Goal: Task Accomplishment & Management: Complete application form

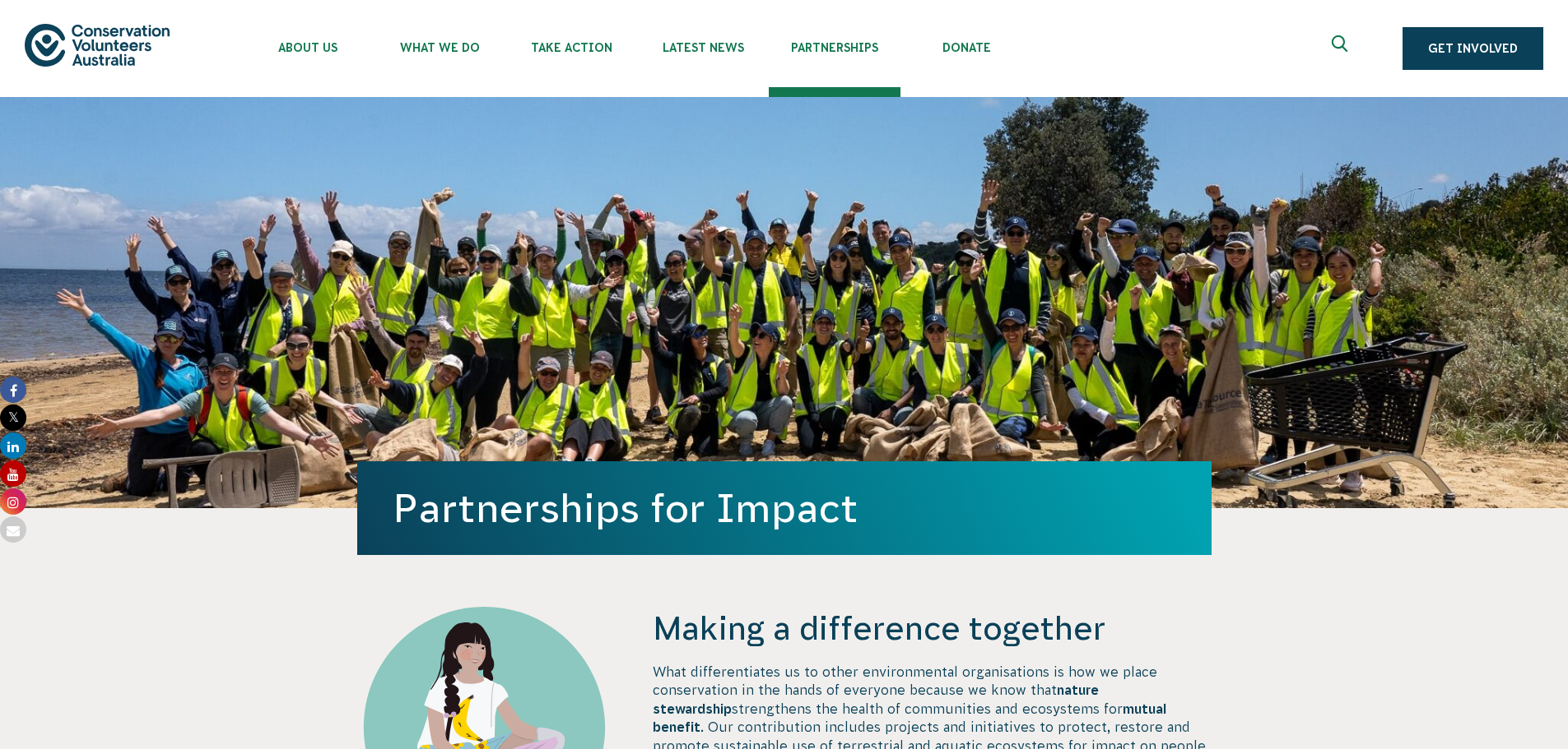
select select "Other"
select select "No"
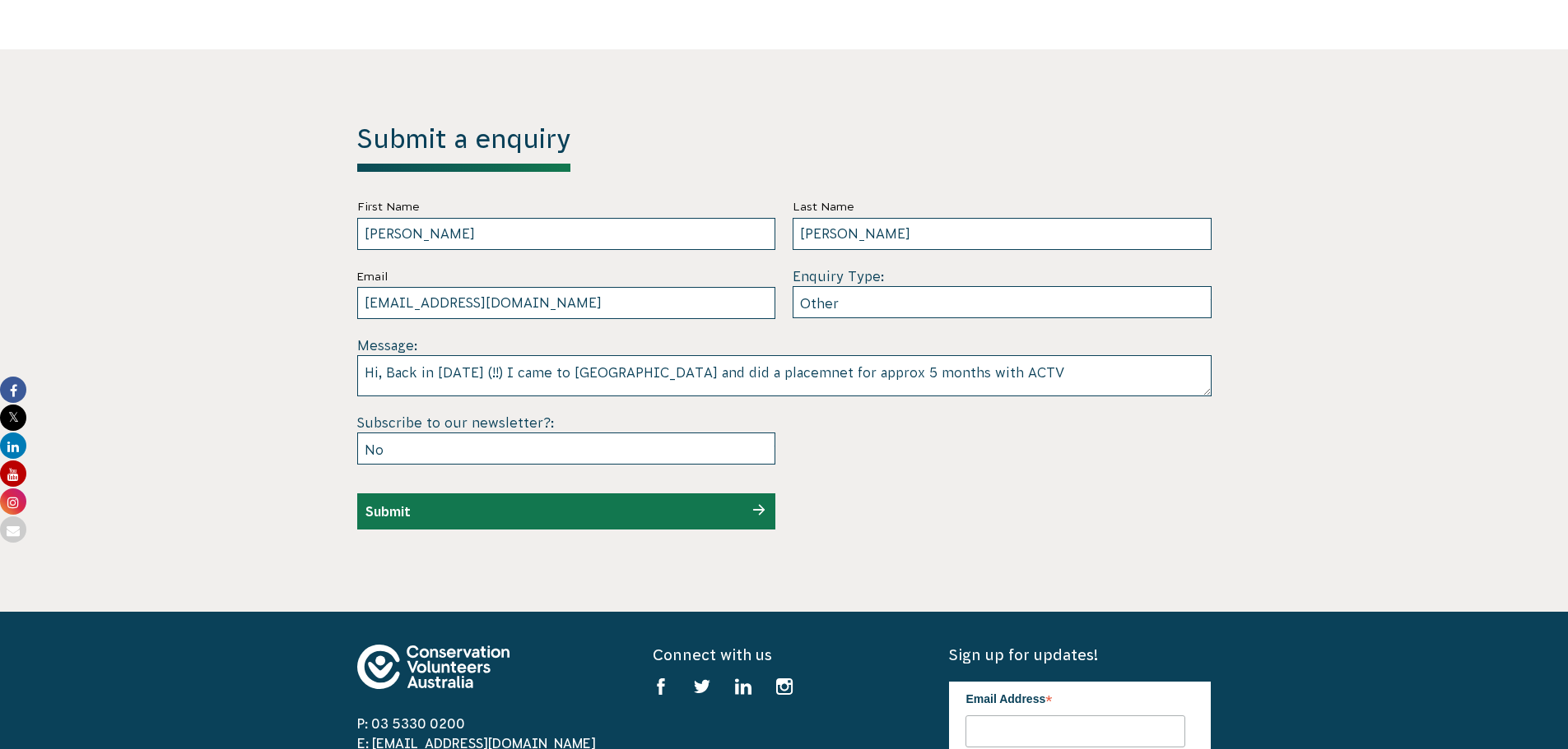
scroll to position [4613, 0]
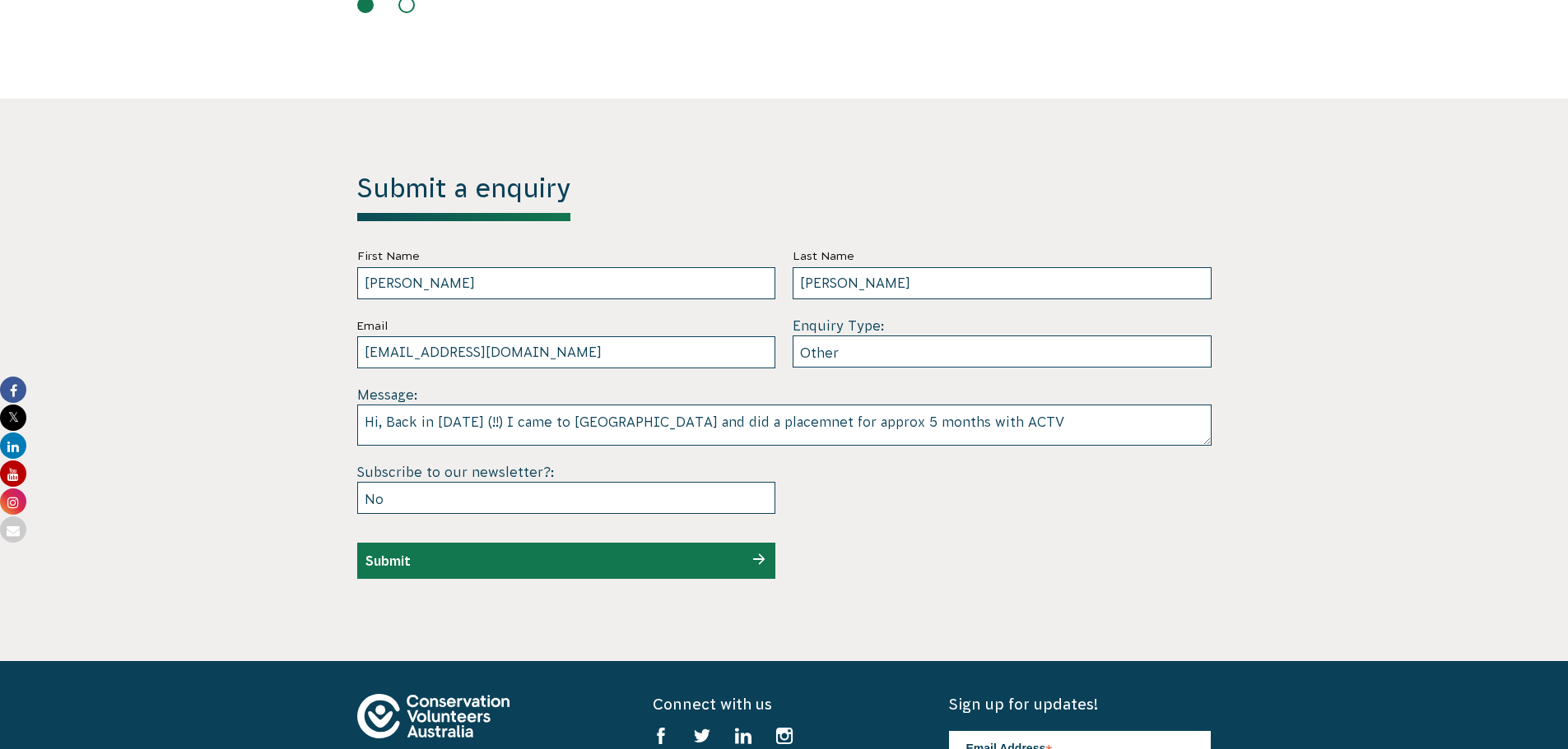
click at [932, 404] on textarea "Hi, Back in 1997 (!!) I came to Australia and did a placemnet for approx 5 mont…" at bounding box center [784, 424] width 854 height 41
drag, startPoint x: 1035, startPoint y: 374, endPoint x: 1050, endPoint y: 411, distance: 39.9
click at [1037, 404] on textarea "Hi, Back in 1997 (!!) I came to Australia and did a placemnet for approx 5 mont…" at bounding box center [784, 424] width 854 height 41
click at [930, 404] on textarea "Hi, Back in 1997 (!!) I came to Australia and did a placement for approx 5 mont…" at bounding box center [784, 424] width 854 height 41
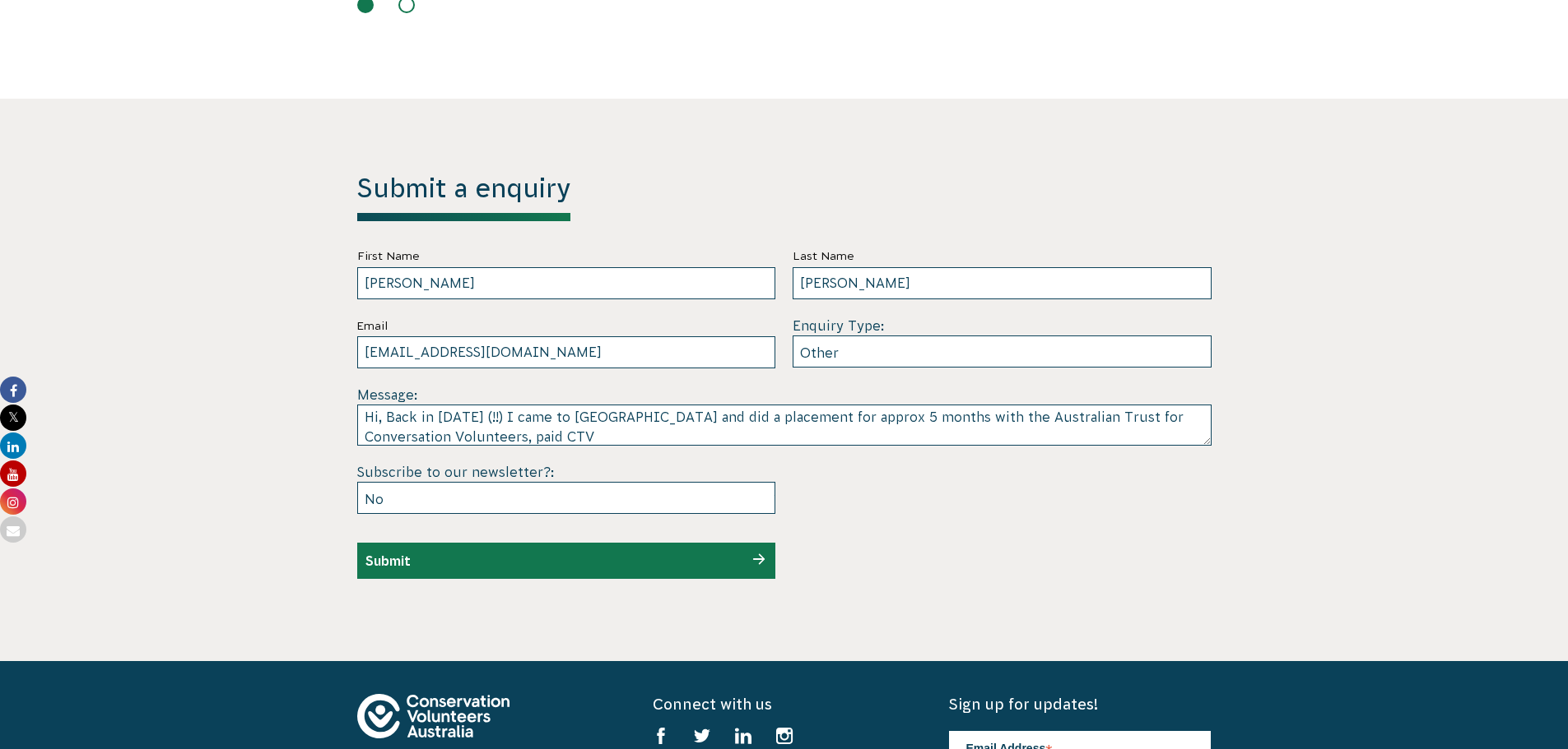
scroll to position [13, 0]
drag, startPoint x: 478, startPoint y: 390, endPoint x: 545, endPoint y: 402, distance: 68.1
click at [545, 404] on textarea "Hi, Back in 1997 (!!) I came to Australia and did a placement for approx 5 mont…" at bounding box center [784, 424] width 854 height 41
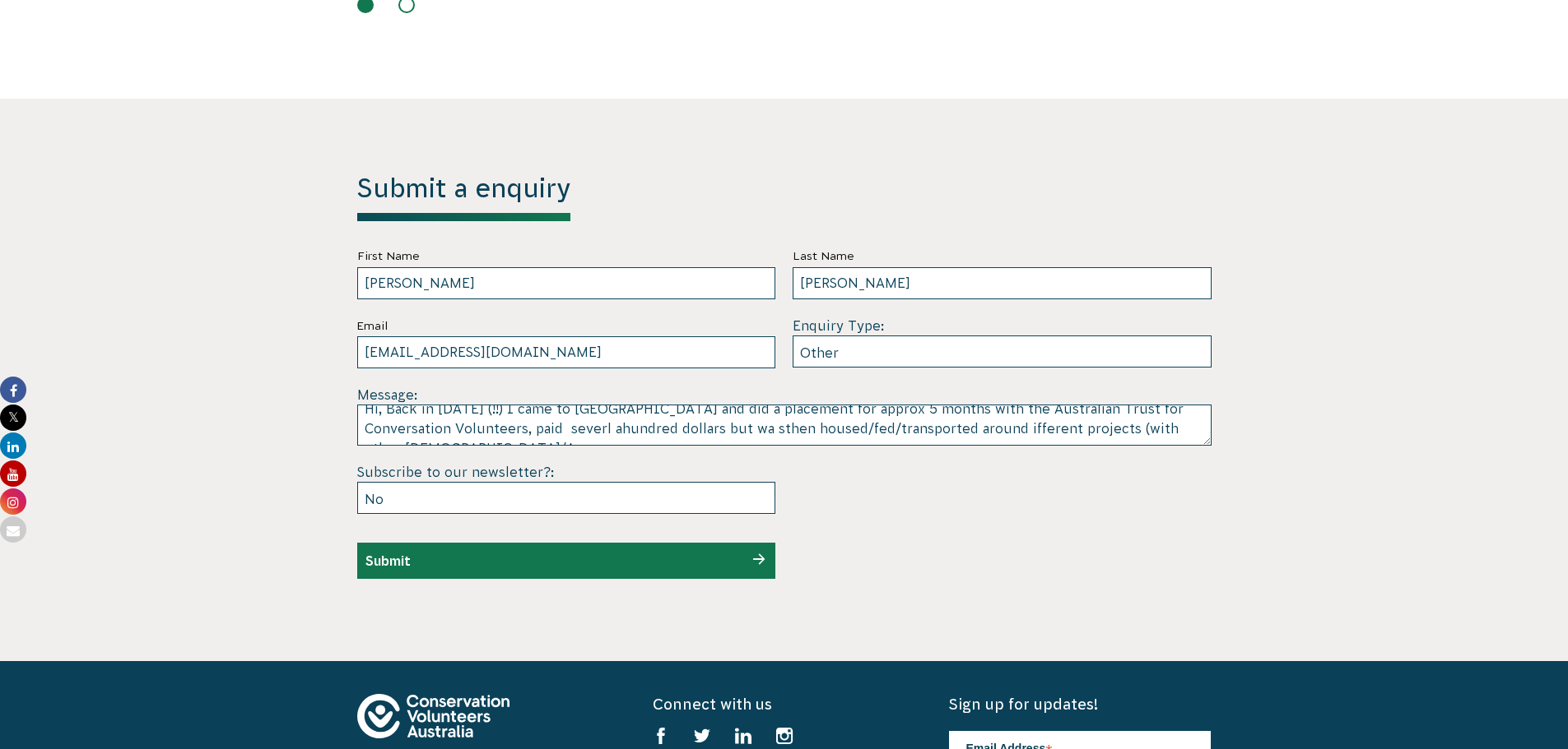
scroll to position [25, 0]
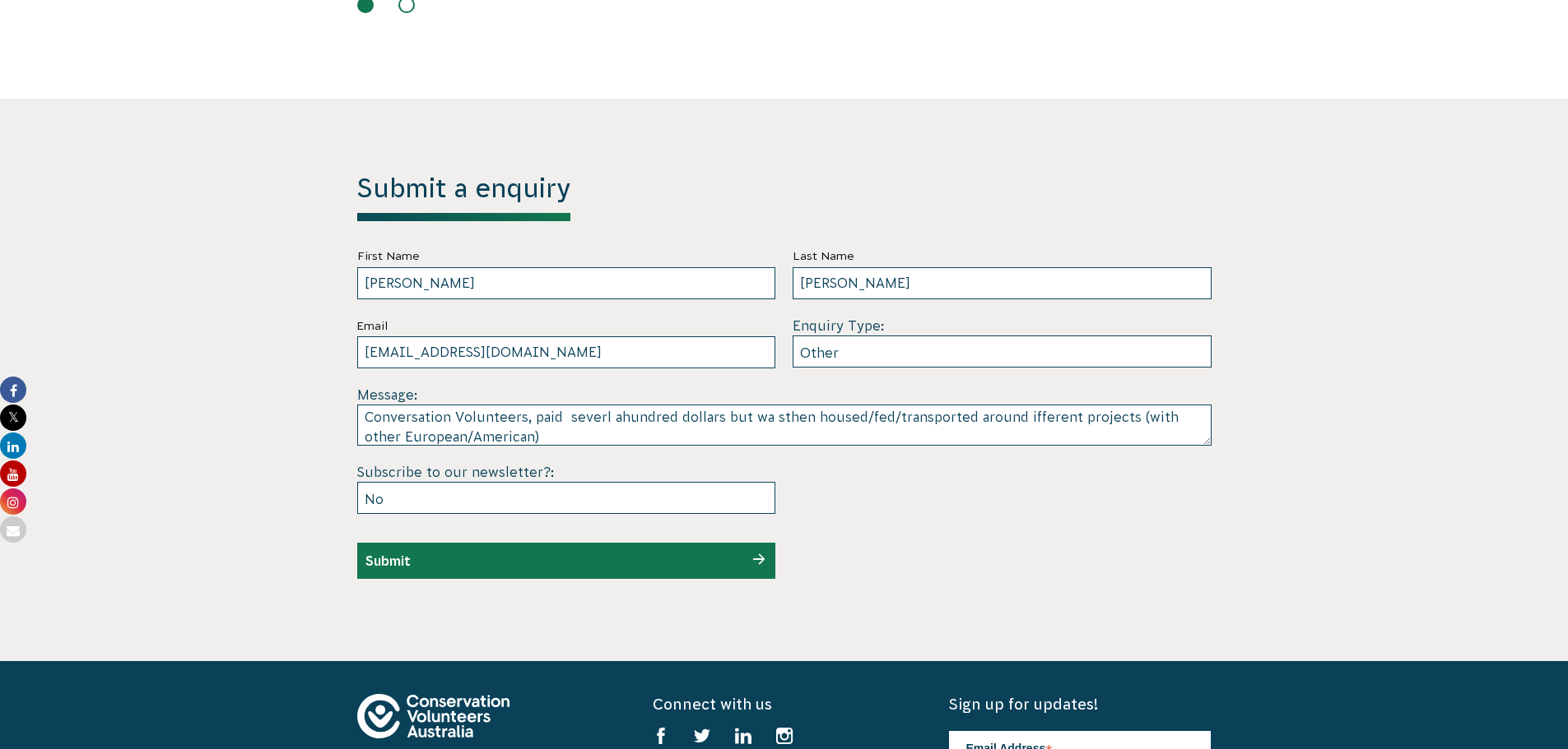
click at [679, 404] on textarea "Hi, Back in 1997 (!!) I came to Australia and did a placement for approx 5 mont…" at bounding box center [784, 424] width 854 height 41
click at [1056, 404] on textarea "Hi, Back in 1997 (!!) I came to Australia and did a placement for approx 5 mont…" at bounding box center [784, 424] width 854 height 41
click at [548, 404] on textarea "Hi, Back in 1997 (!!) I came to Australia and did a placement for approx 5 mont…" at bounding box center [784, 424] width 854 height 41
click at [932, 404] on textarea "Hi, Back in 1997 (!!) I came to Australia and did a placement for approx 5 mont…" at bounding box center [784, 424] width 854 height 41
click at [634, 404] on textarea "Hi, Back in 1997 (!!) I came to Australia and did a placement for approx 5 mont…" at bounding box center [784, 424] width 854 height 41
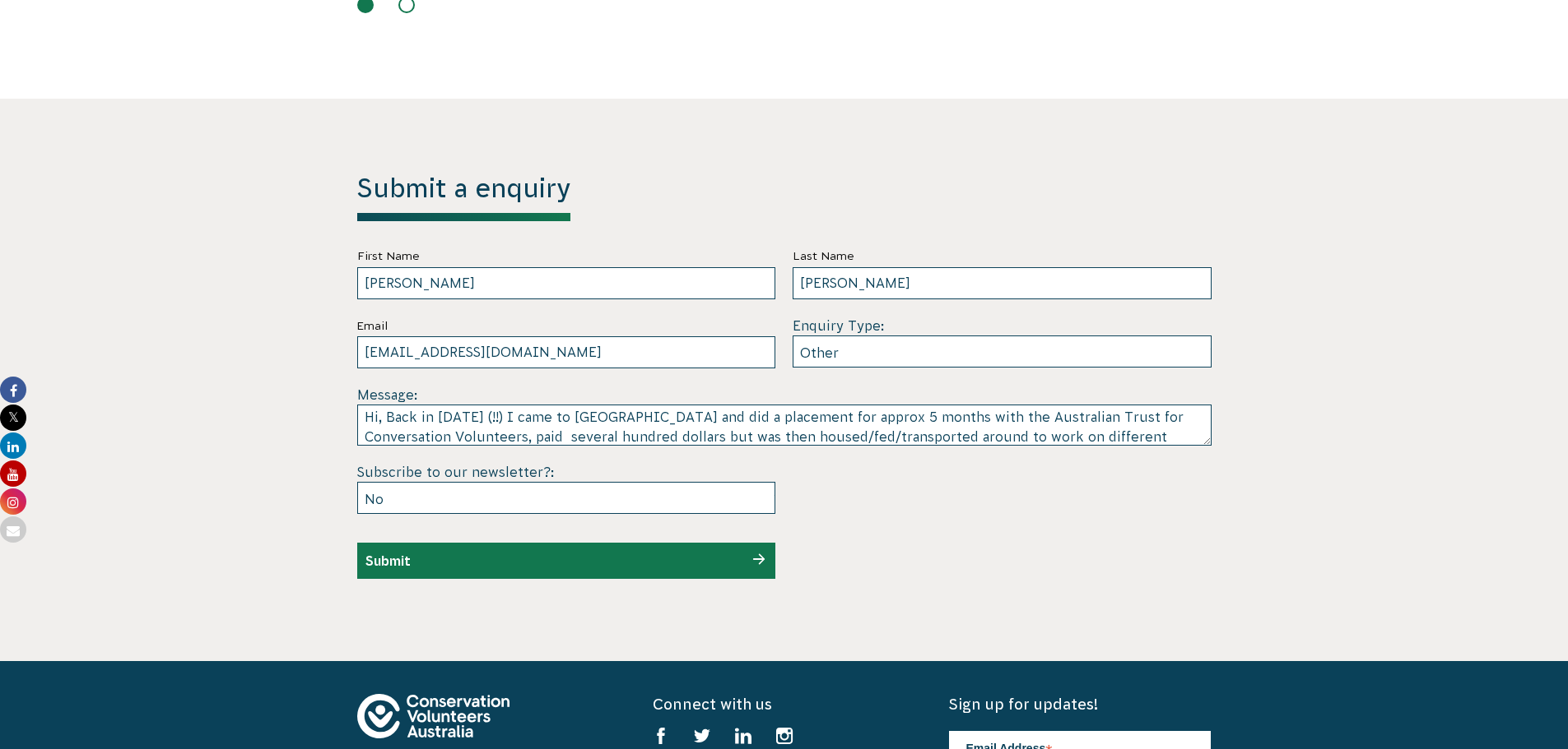
scroll to position [0, 0]
click at [685, 404] on textarea "Hi, Back in 1997 (!!) I came to Australia and did a placement for approx 5 mont…" at bounding box center [784, 424] width 854 height 41
click at [566, 404] on textarea "Hi, Back in 1997 (!!) I came to Australia and did a "year-out" placement for ap…" at bounding box center [784, 424] width 854 height 41
click at [722, 404] on textarea "Hi, Back in 1997 (!!) I came to Australia and did a "year-out" placement for ap…" at bounding box center [784, 424] width 854 height 41
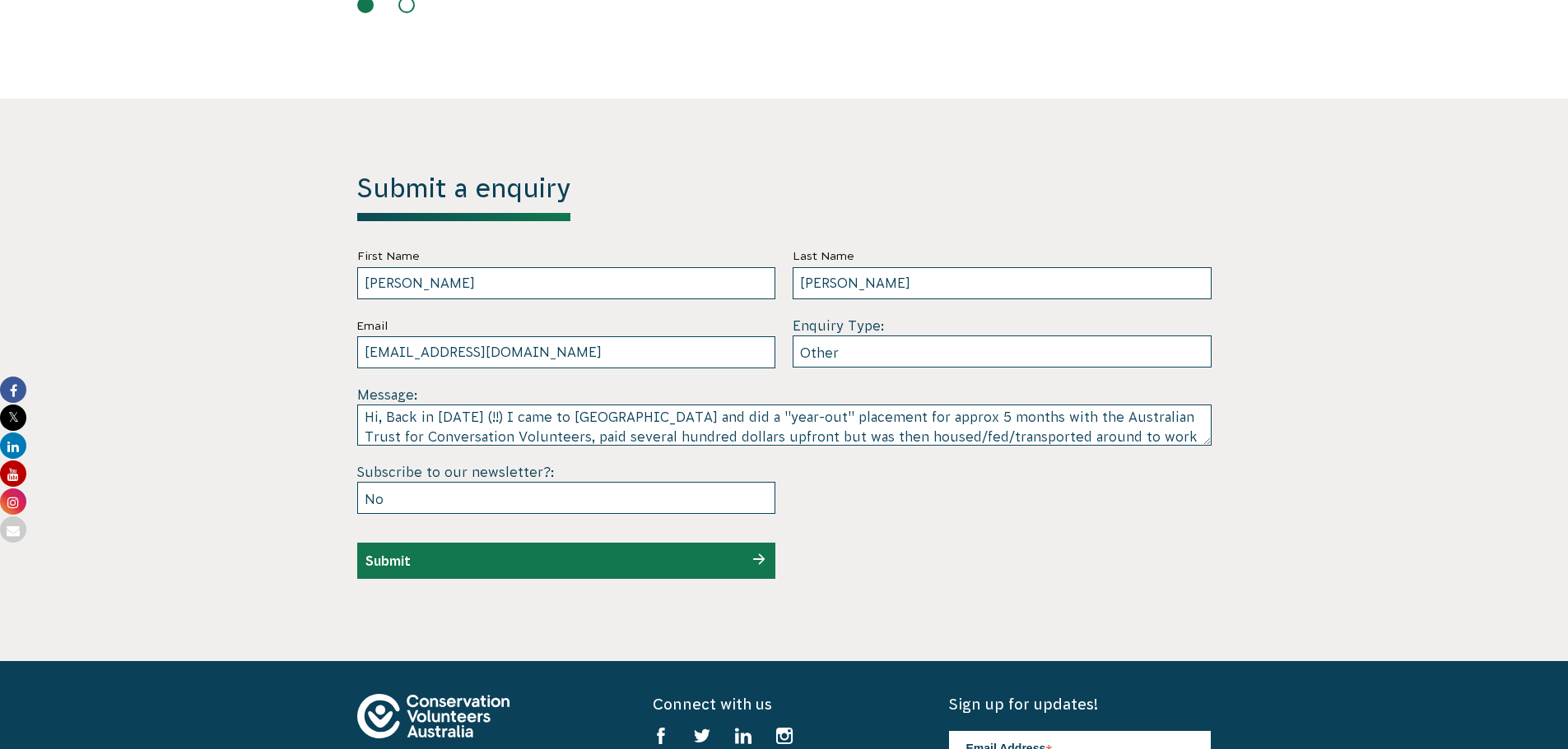
click at [800, 404] on textarea "Hi, Back in 1997 (!!) I came to Australia and did a "year-out" placement for ap…" at bounding box center [784, 424] width 854 height 41
click at [872, 404] on textarea "Hi, Back in 1997 (!!) I came to Australia and did a "year-out" placement for ap…" at bounding box center [784, 424] width 854 height 41
click at [754, 404] on textarea "Hi, Back in 1997 (!!) I came to Australia and did a "year-out" placement for ap…" at bounding box center [784, 424] width 854 height 41
click at [762, 404] on textarea "Hi, Back in 1997 (!!) I came to Australia and did a "year-out" placement for ap…" at bounding box center [784, 424] width 854 height 41
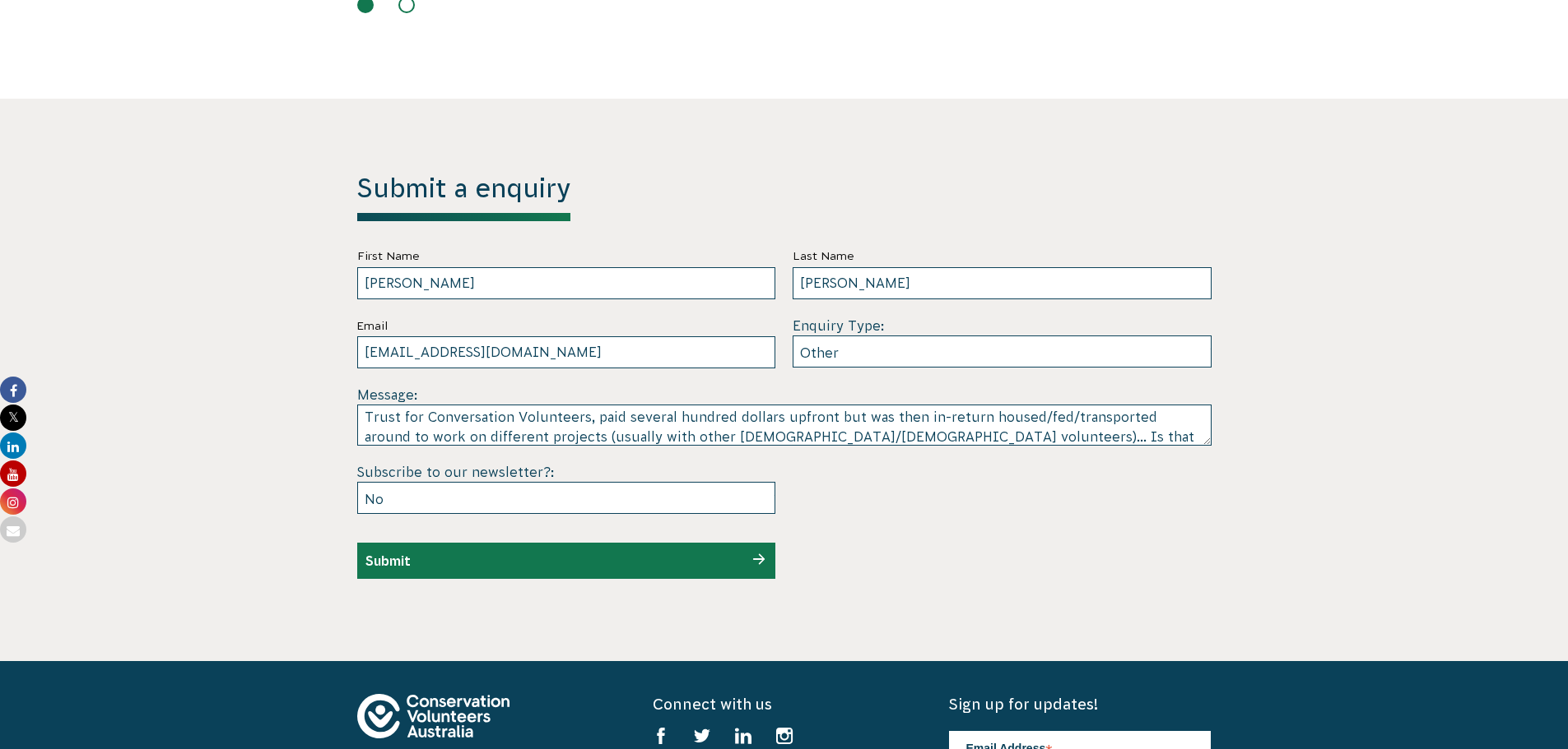
type textarea "Hi, Back in 1997 (!!) I came to Australia and did a "year-out" placement for ap…"
click at [508, 543] on div "Submit" at bounding box center [567, 561] width 419 height 36
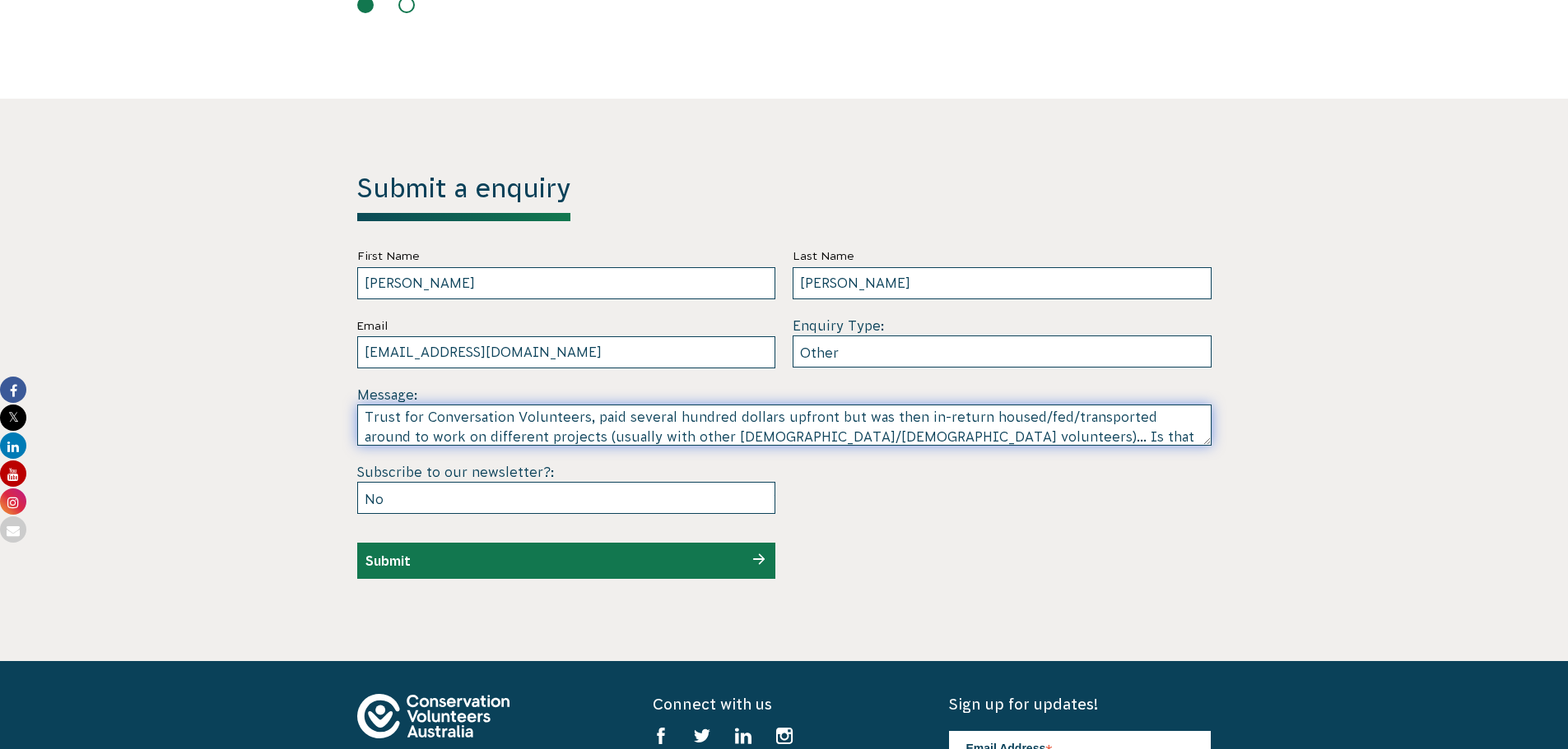
click at [675, 404] on textarea "Hi, Back in 1997 (!!) I came to Australia and did a "year-out" placement for ap…" at bounding box center [784, 424] width 854 height 41
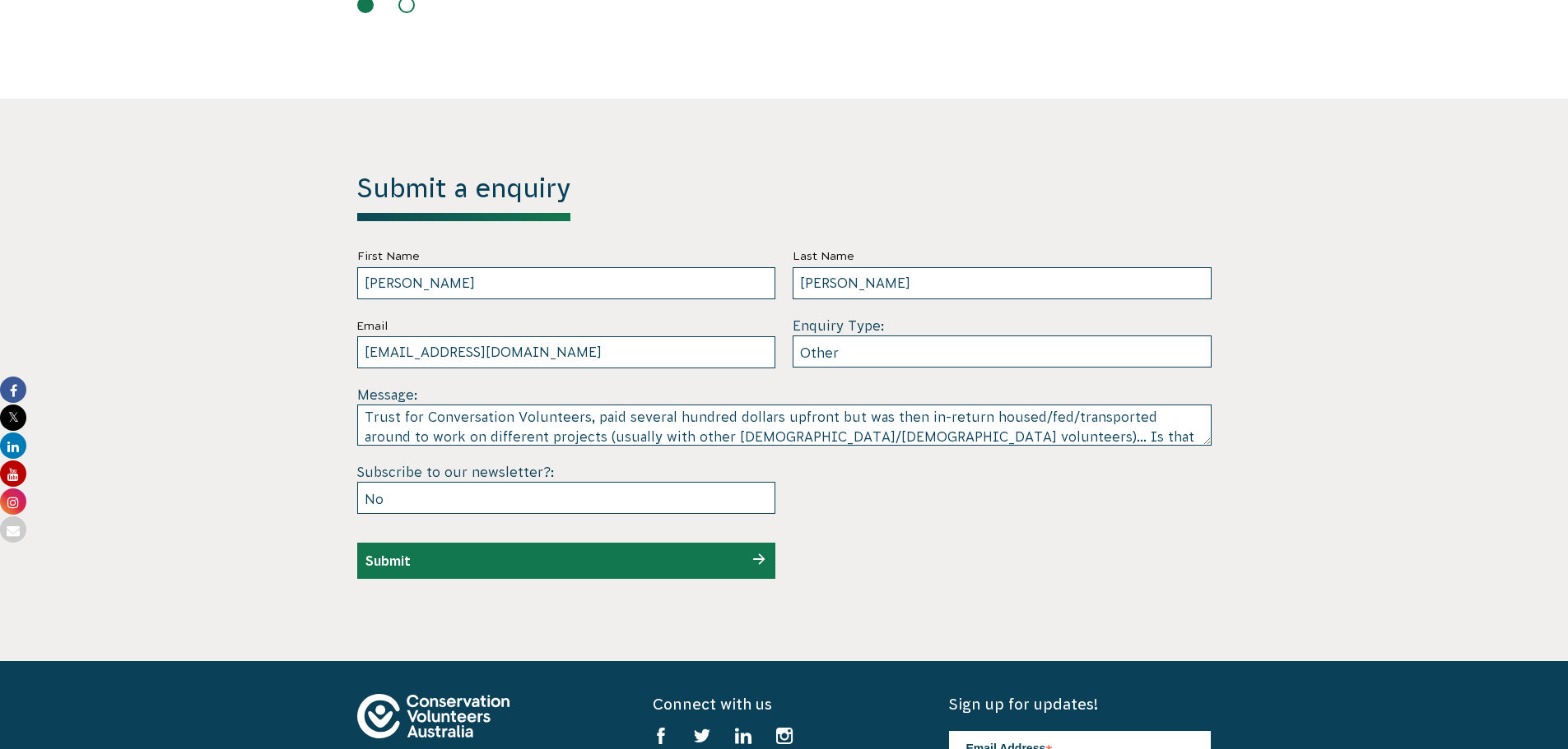
click at [419, 543] on div "Submit" at bounding box center [567, 561] width 419 height 36
click at [753, 543] on div "Submit" at bounding box center [567, 561] width 419 height 36
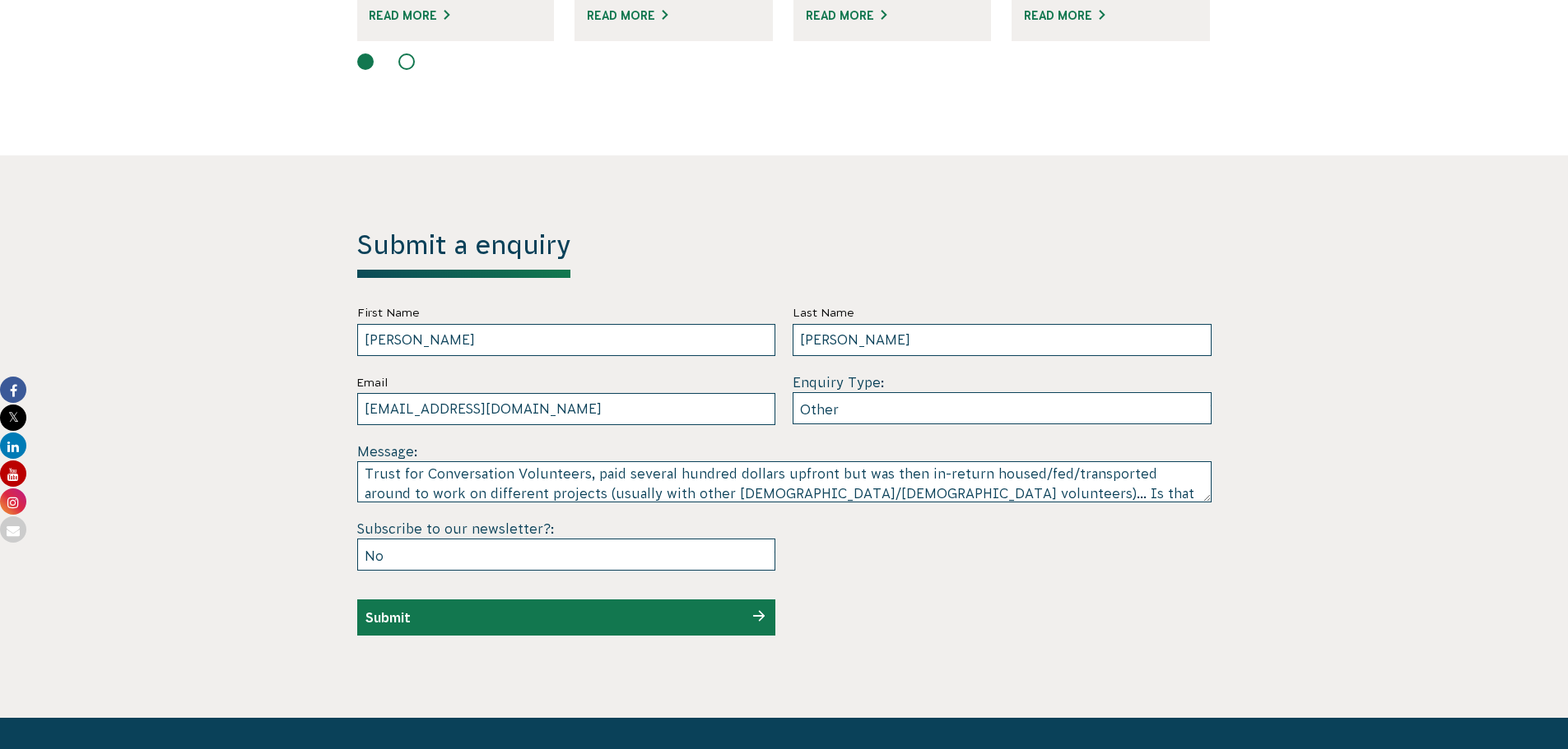
scroll to position [4778, 0]
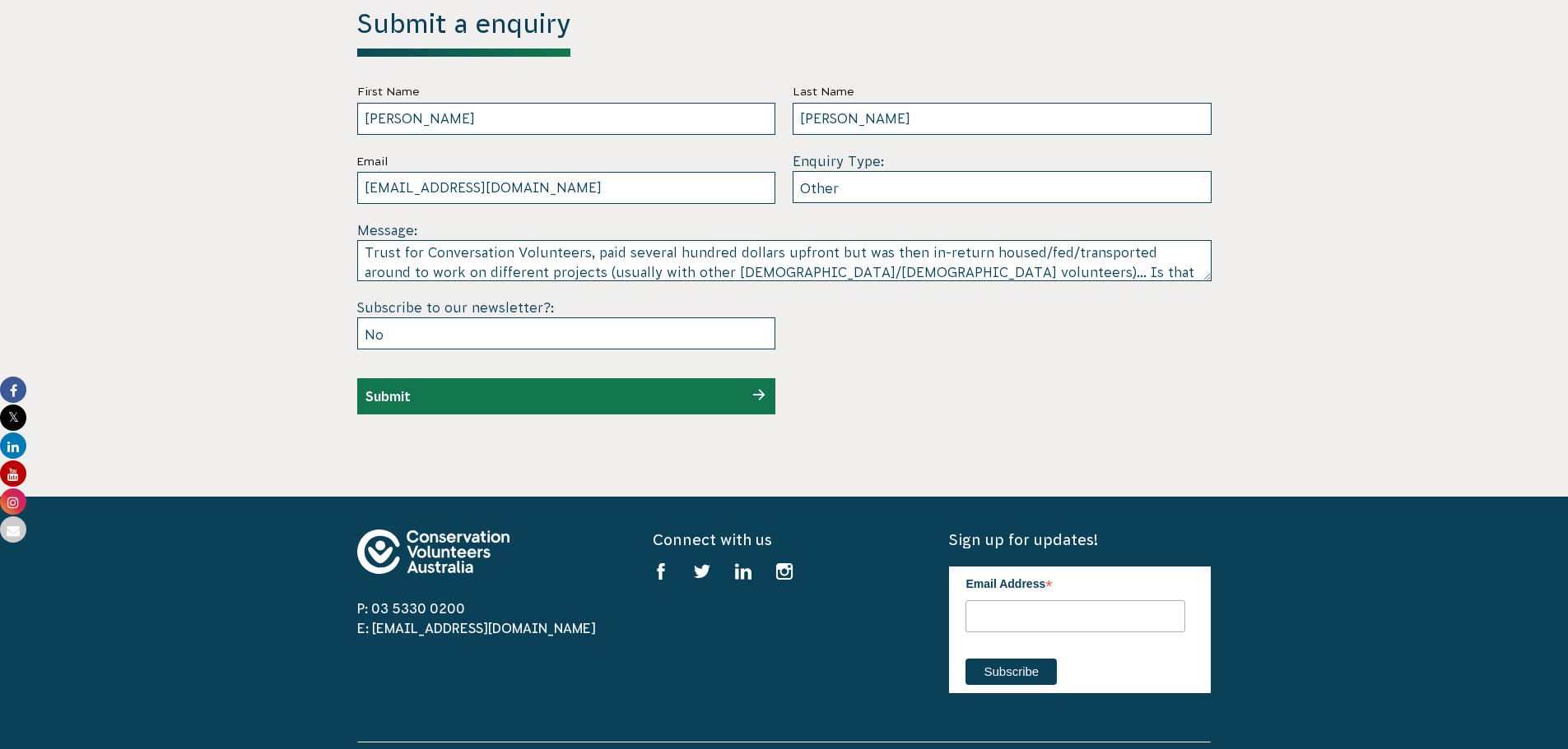
click at [508, 378] on div "Submit" at bounding box center [567, 396] width 419 height 36
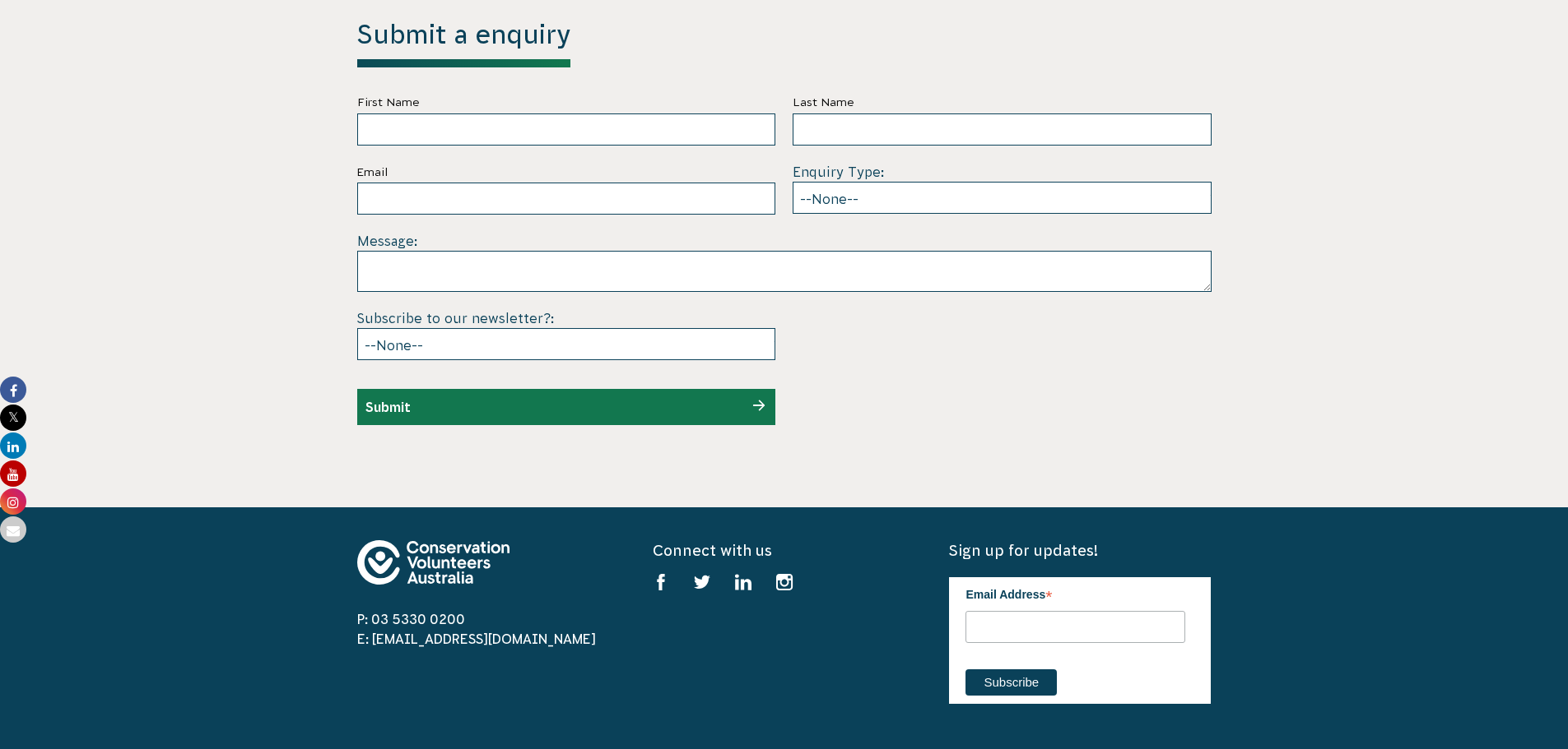
scroll to position [4778, 0]
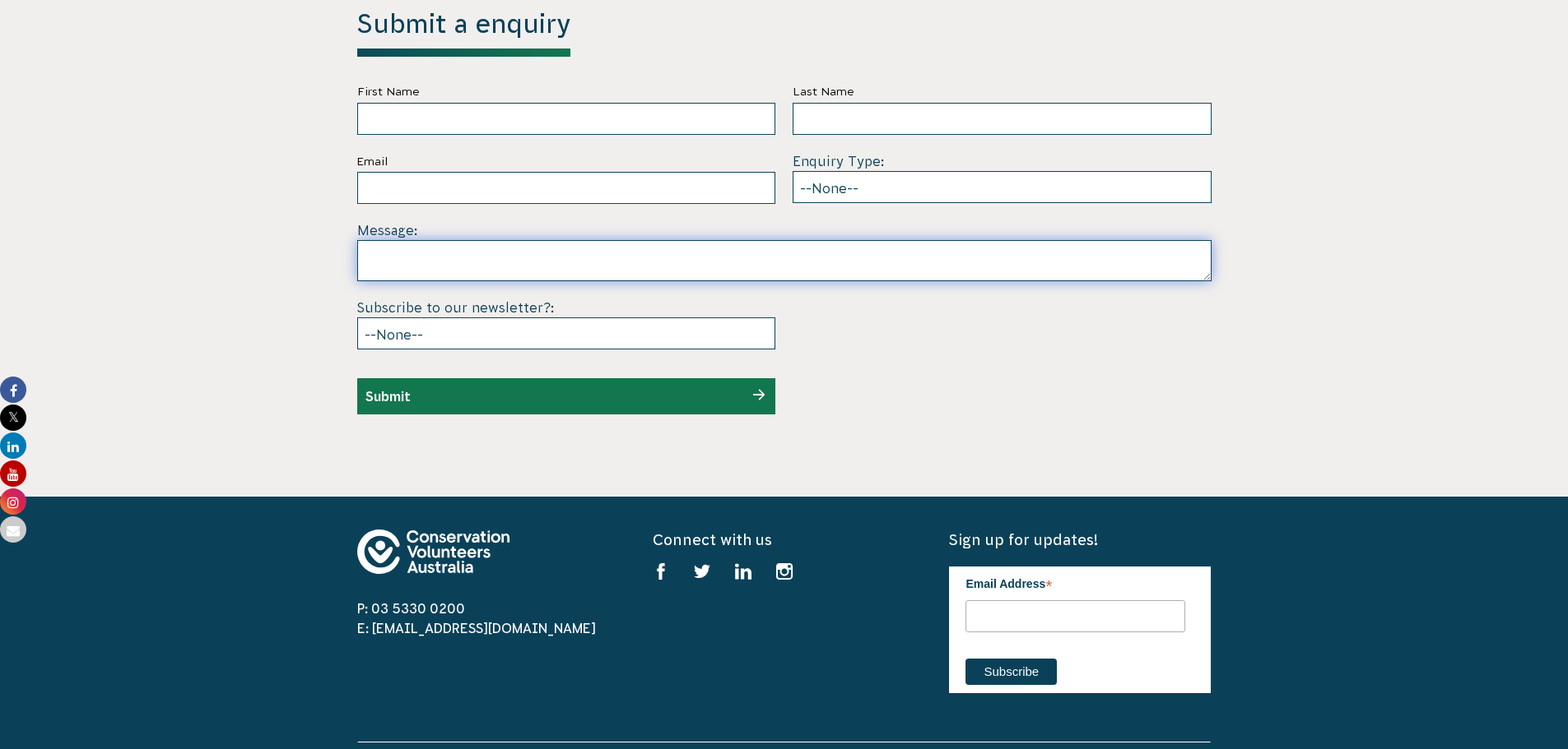
click at [455, 240] on textarea at bounding box center [784, 260] width 854 height 41
paste textarea "Hi, Back in 1997 (!!) I came to Australia and did a "year-out" placement for ap…"
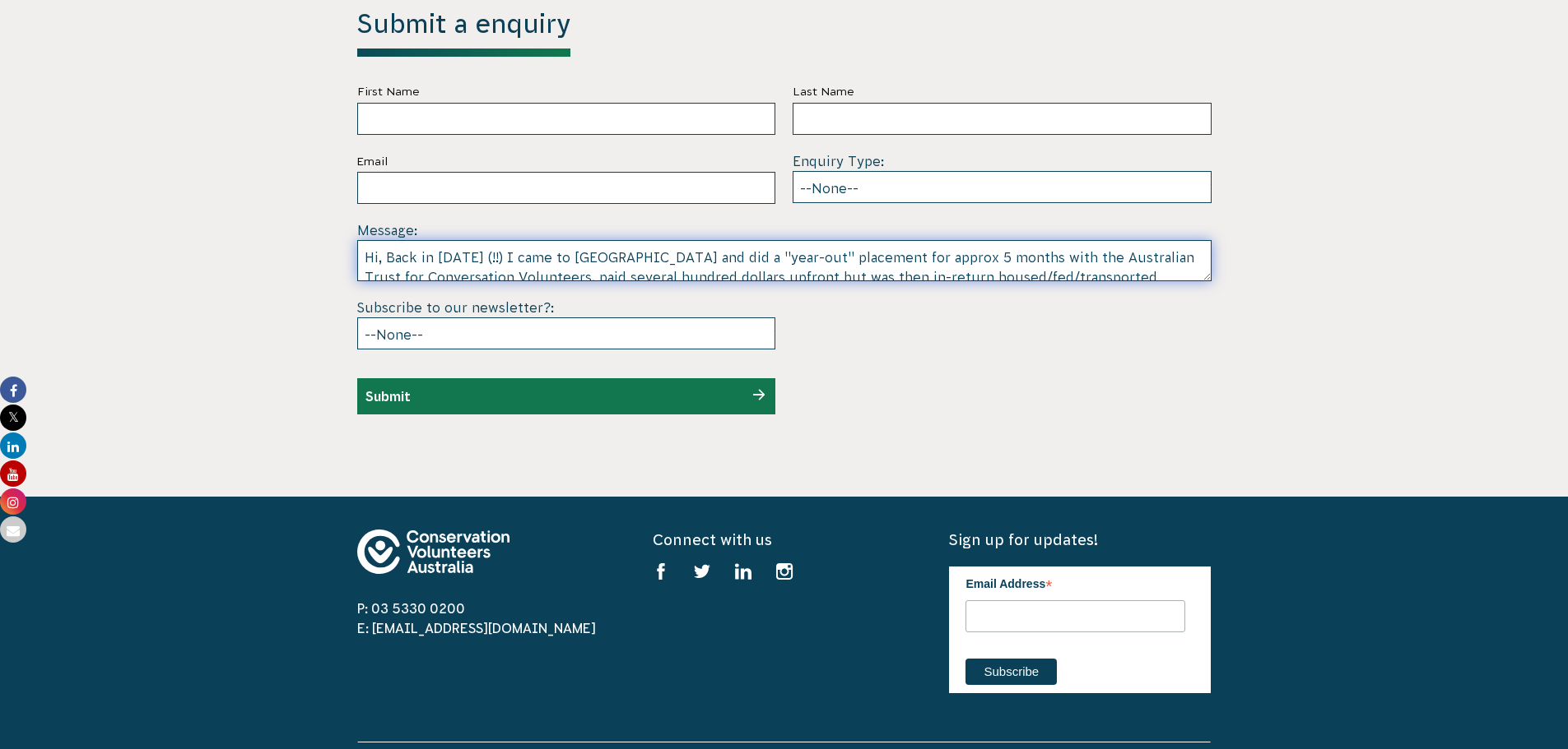
scroll to position [25, 0]
type textarea "Hi, Back in 1997 (!!) I came to Australia and did a "year-out" placement for ap…"
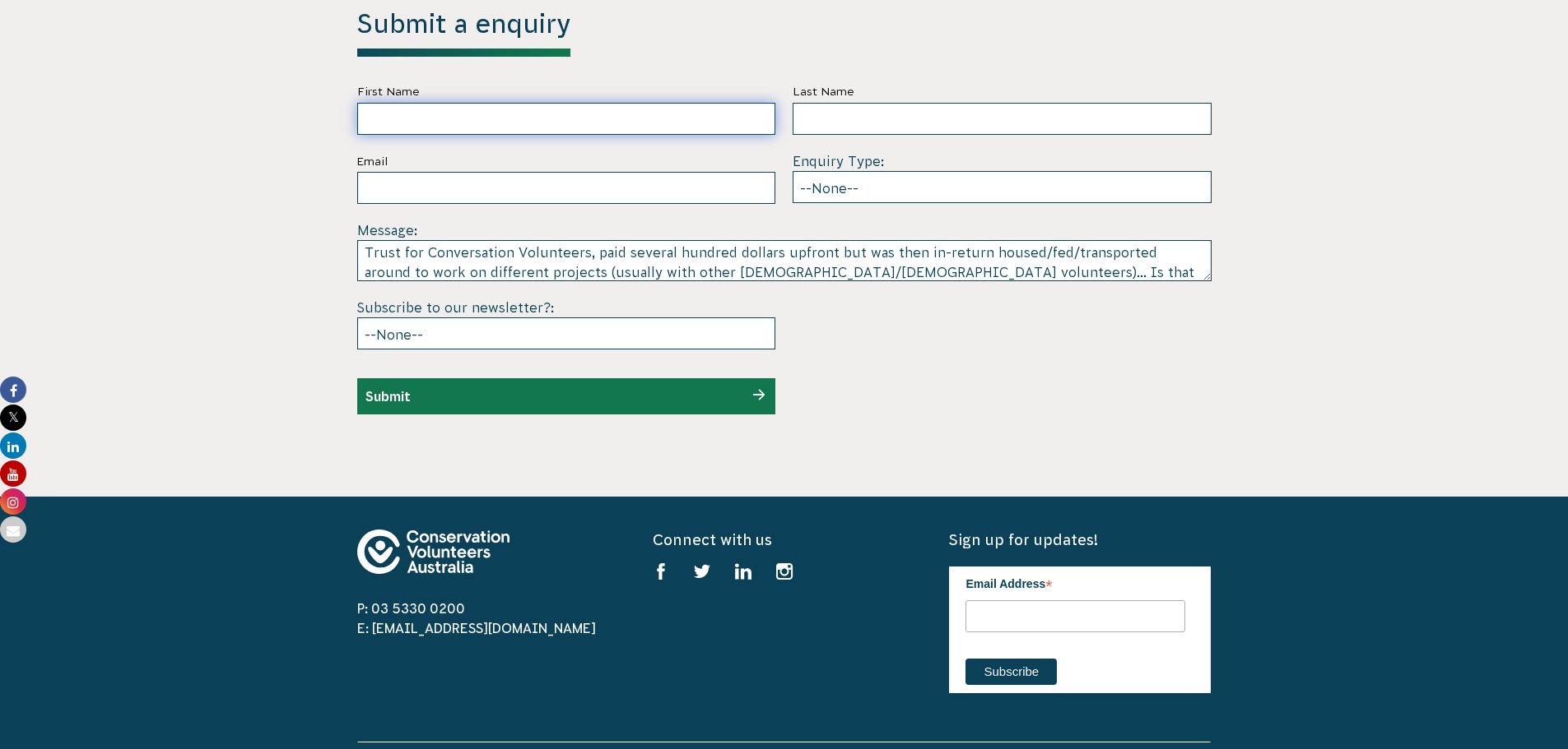
click at [417, 103] on input "First Name" at bounding box center [567, 118] width 419 height 32
type input "steven"
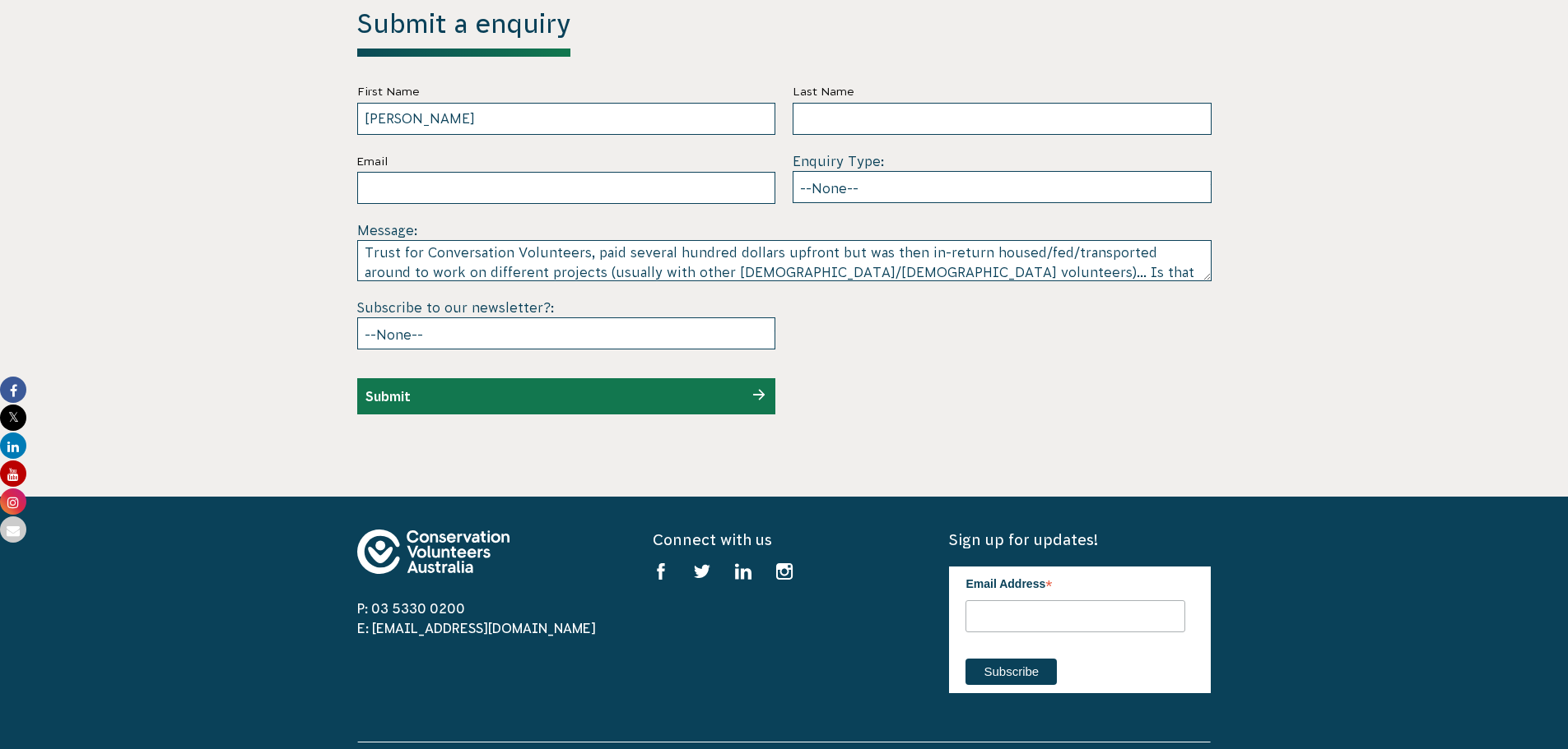
type input "howard"
type input "howardsteven@hotmail.com"
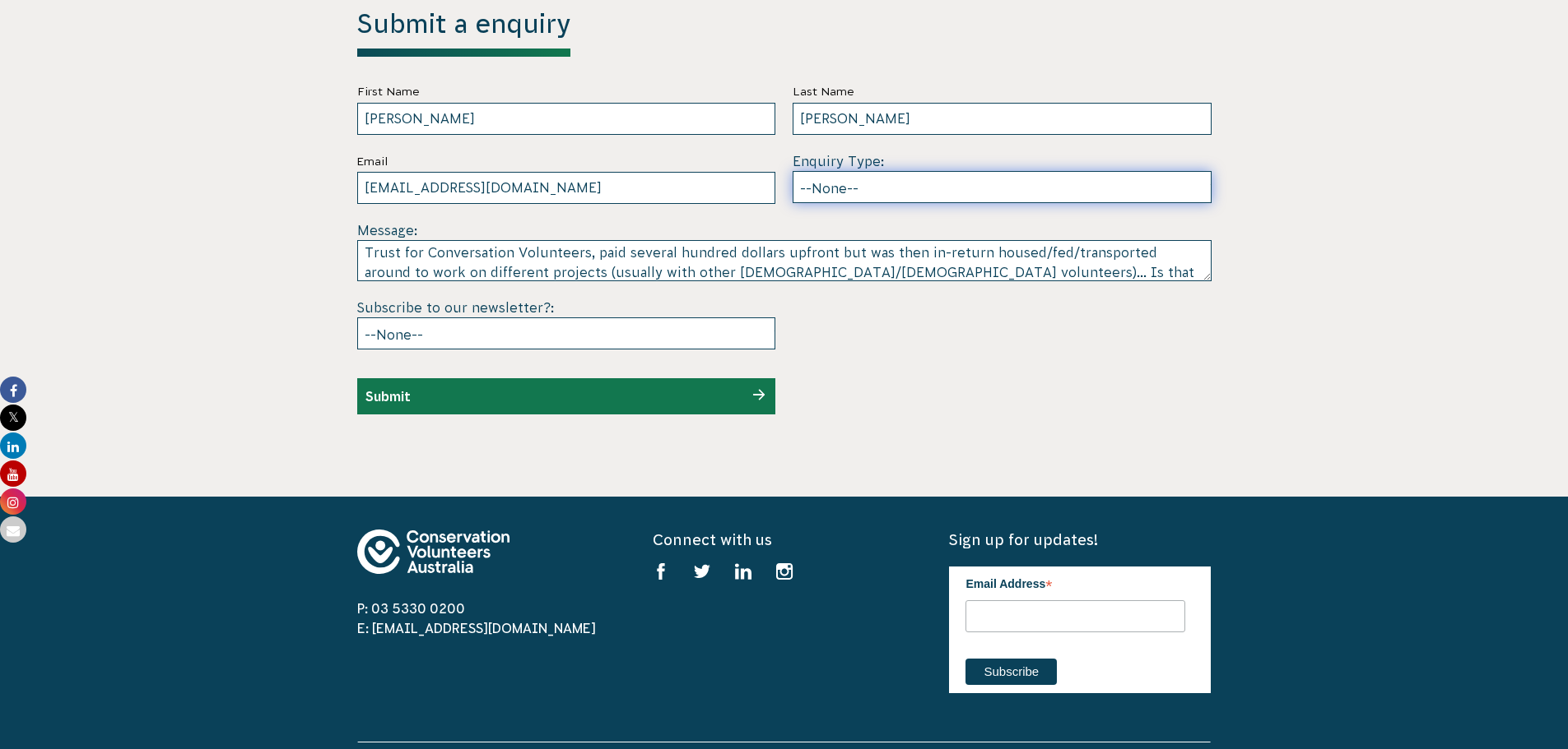
click at [879, 171] on select "--None-- Partnering on conservation and community projects Financial sponsorshi…" at bounding box center [1002, 186] width 419 height 32
select select "Other"
click at [793, 171] on select "--None-- Partnering on conservation and community projects Financial sponsorshi…" at bounding box center [1002, 186] width 419 height 32
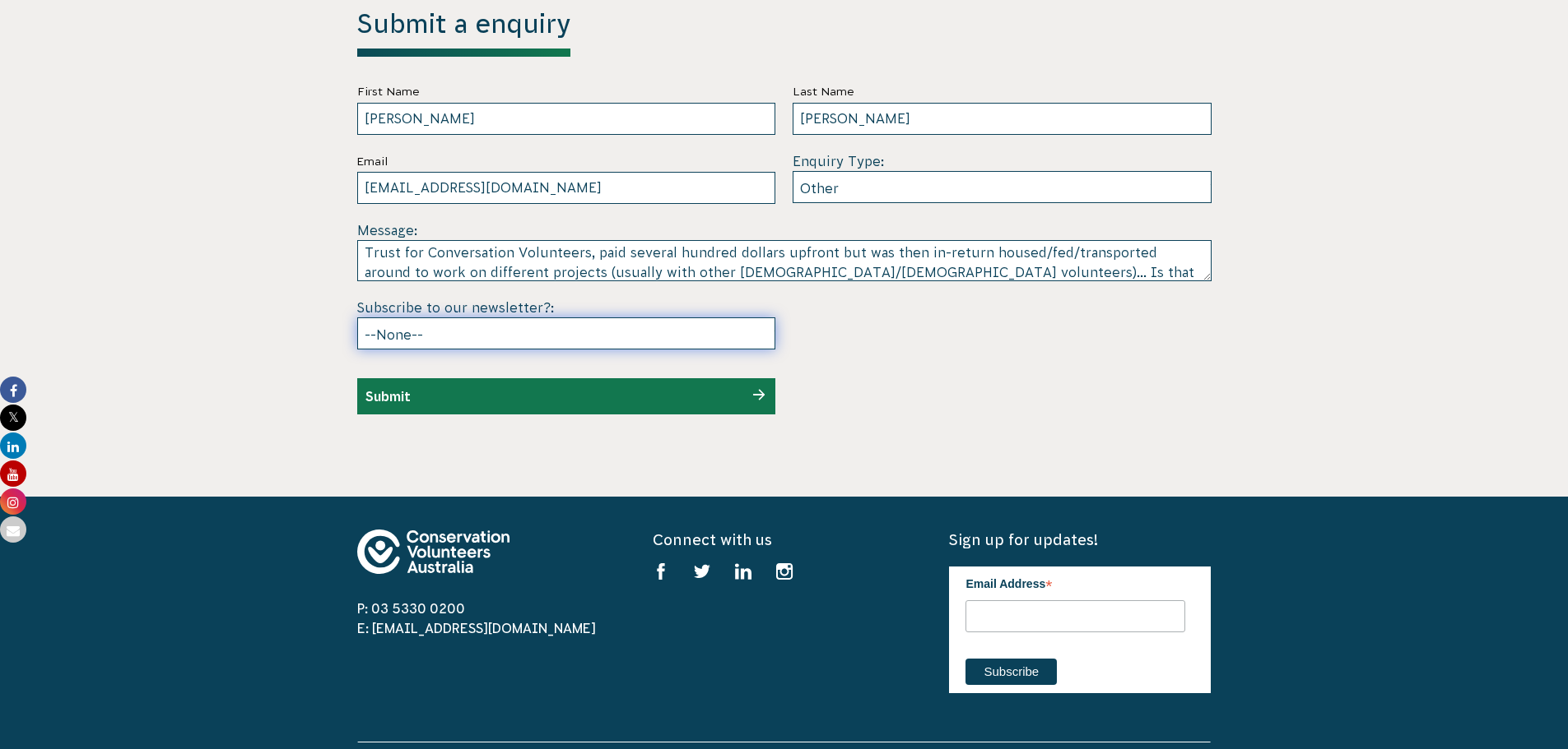
click at [573, 317] on select "--None-- Yes No" at bounding box center [567, 333] width 419 height 32
select select "No"
click at [357, 317] on select "--None-- Yes No" at bounding box center [567, 333] width 419 height 32
click at [511, 378] on div "Submit" at bounding box center [567, 396] width 419 height 36
click at [387, 389] on input "Submit" at bounding box center [388, 396] width 45 height 15
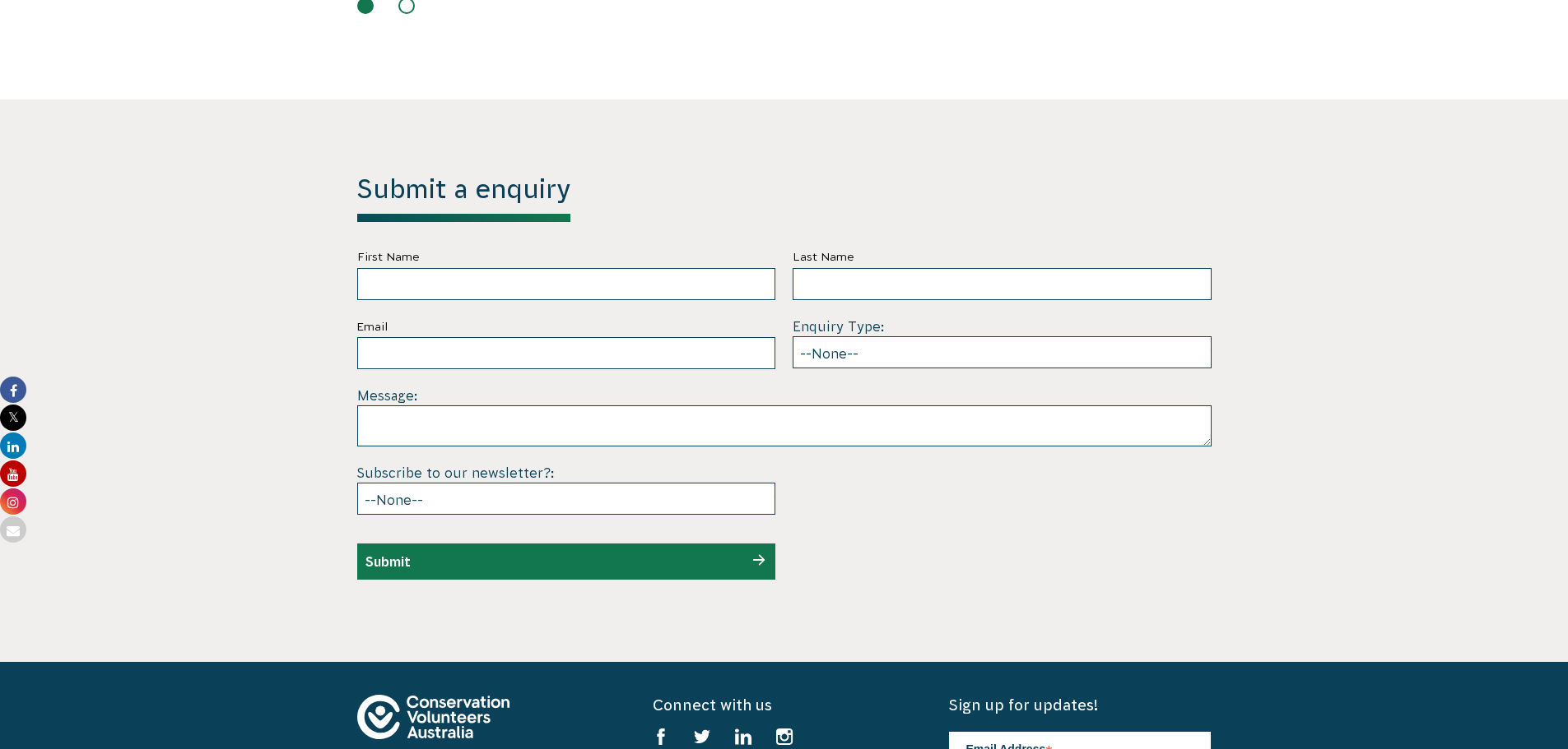
scroll to position [4607, 0]
